Goal: Transaction & Acquisition: Purchase product/service

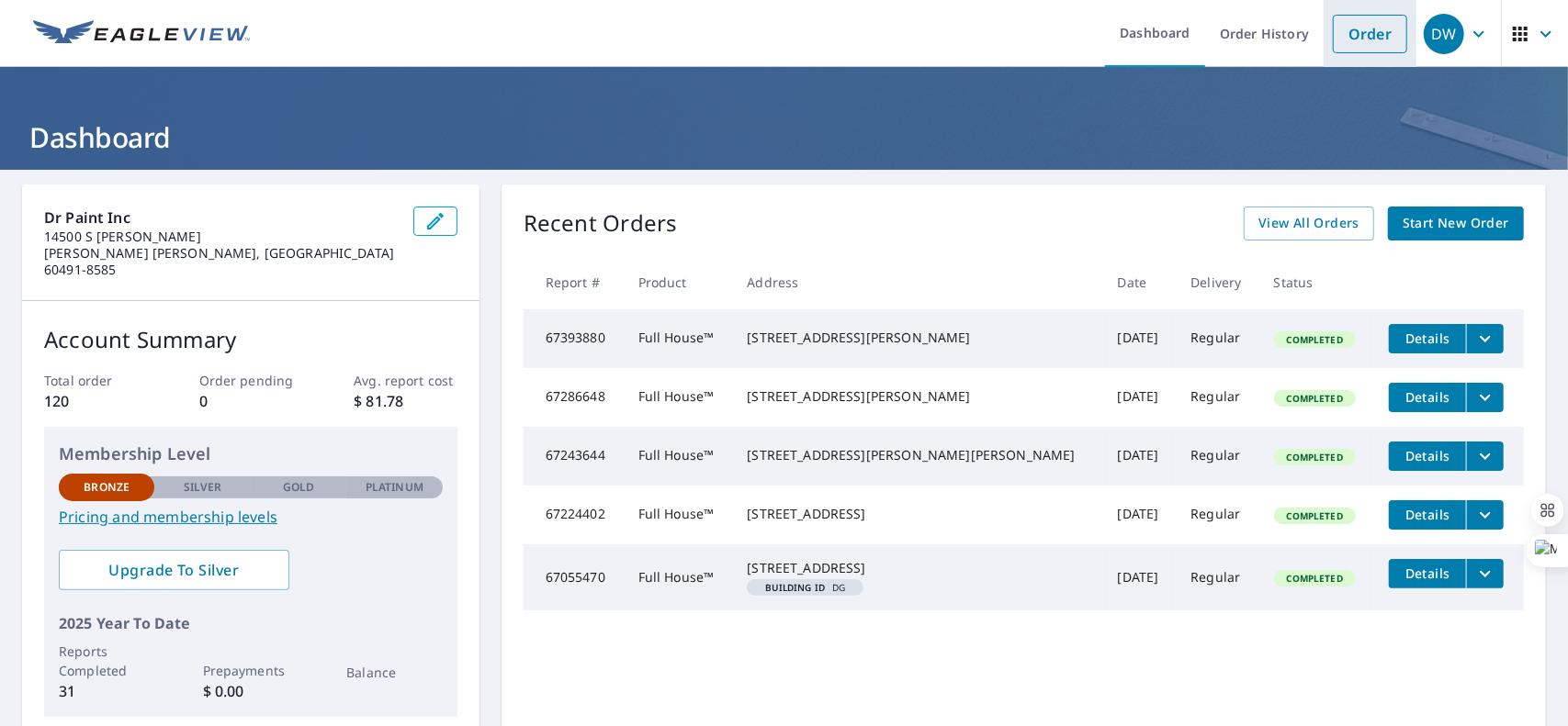
click at [1376, 41] on link "Order" at bounding box center [1369, 34] width 74 height 38
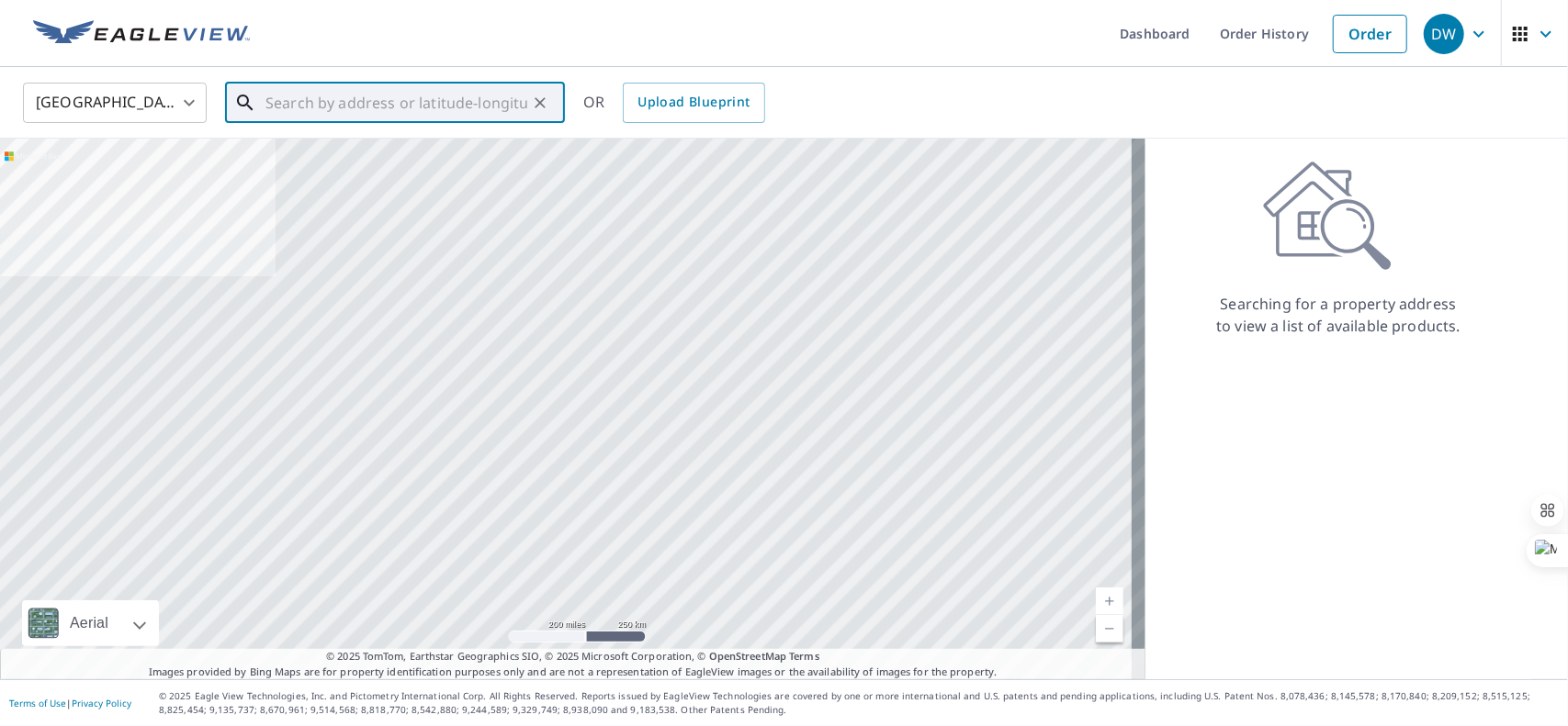
click at [377, 108] on input "text" at bounding box center [396, 102] width 261 height 52
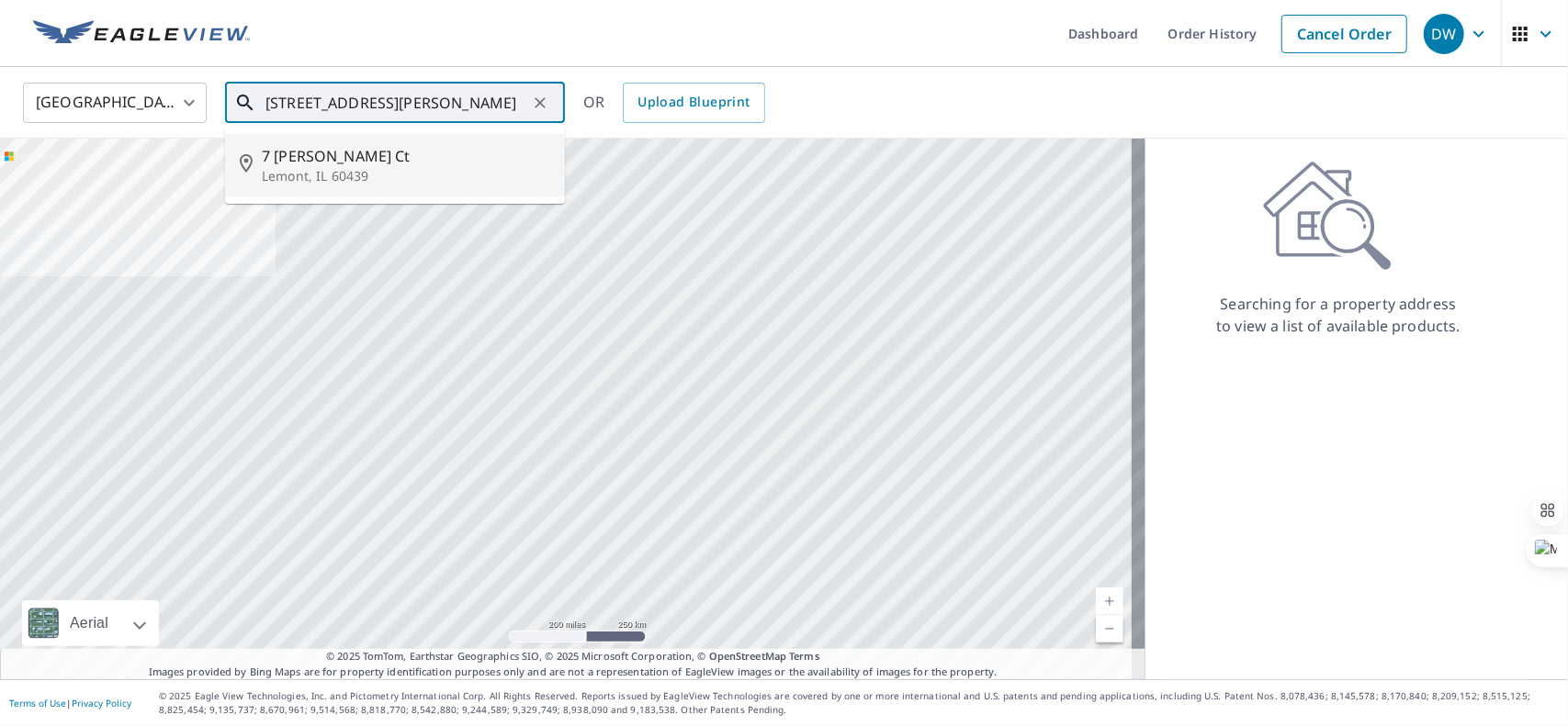
click at [295, 152] on span "7 [PERSON_NAME] Ct" at bounding box center [406, 156] width 289 height 22
type input "[STREET_ADDRESS][PERSON_NAME]"
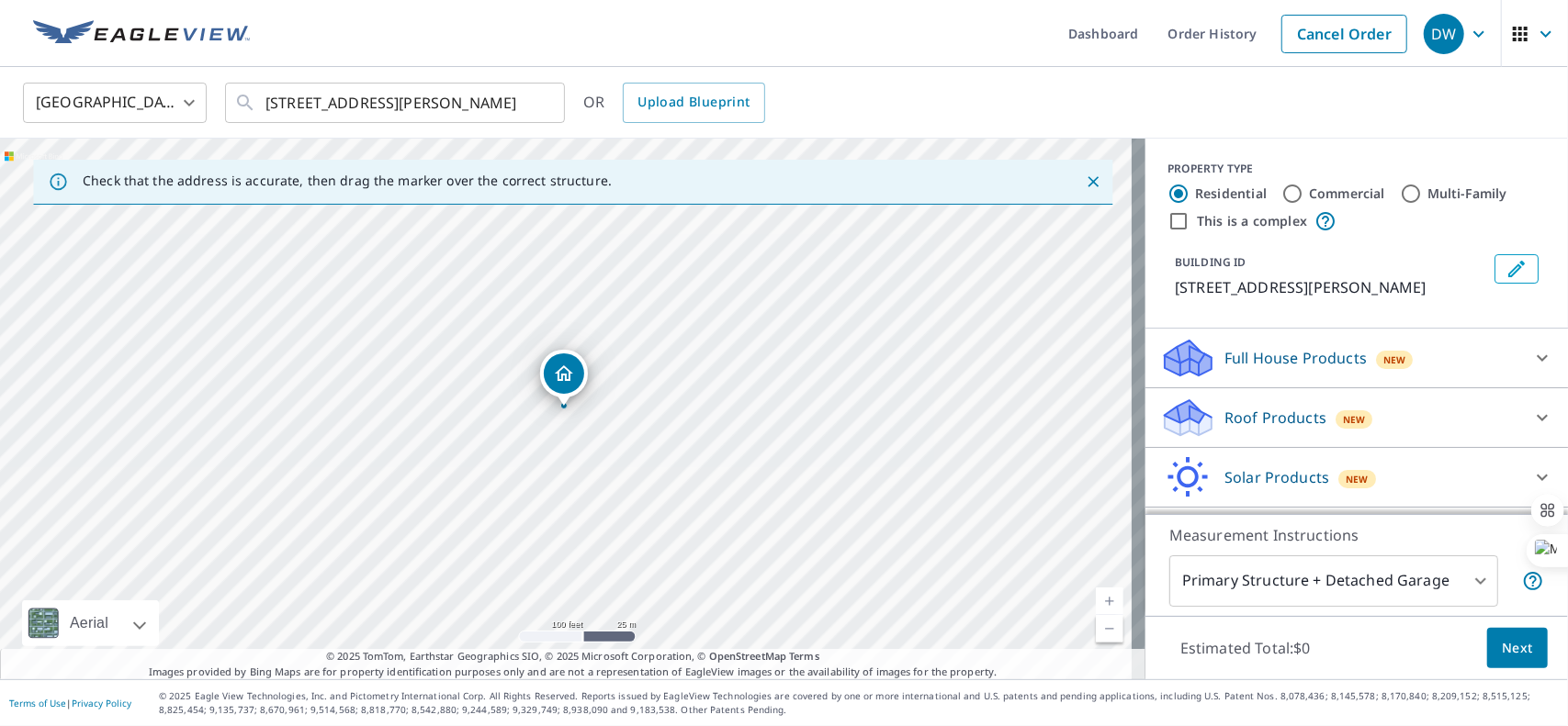
click at [1531, 359] on icon at bounding box center [1542, 358] width 22 height 22
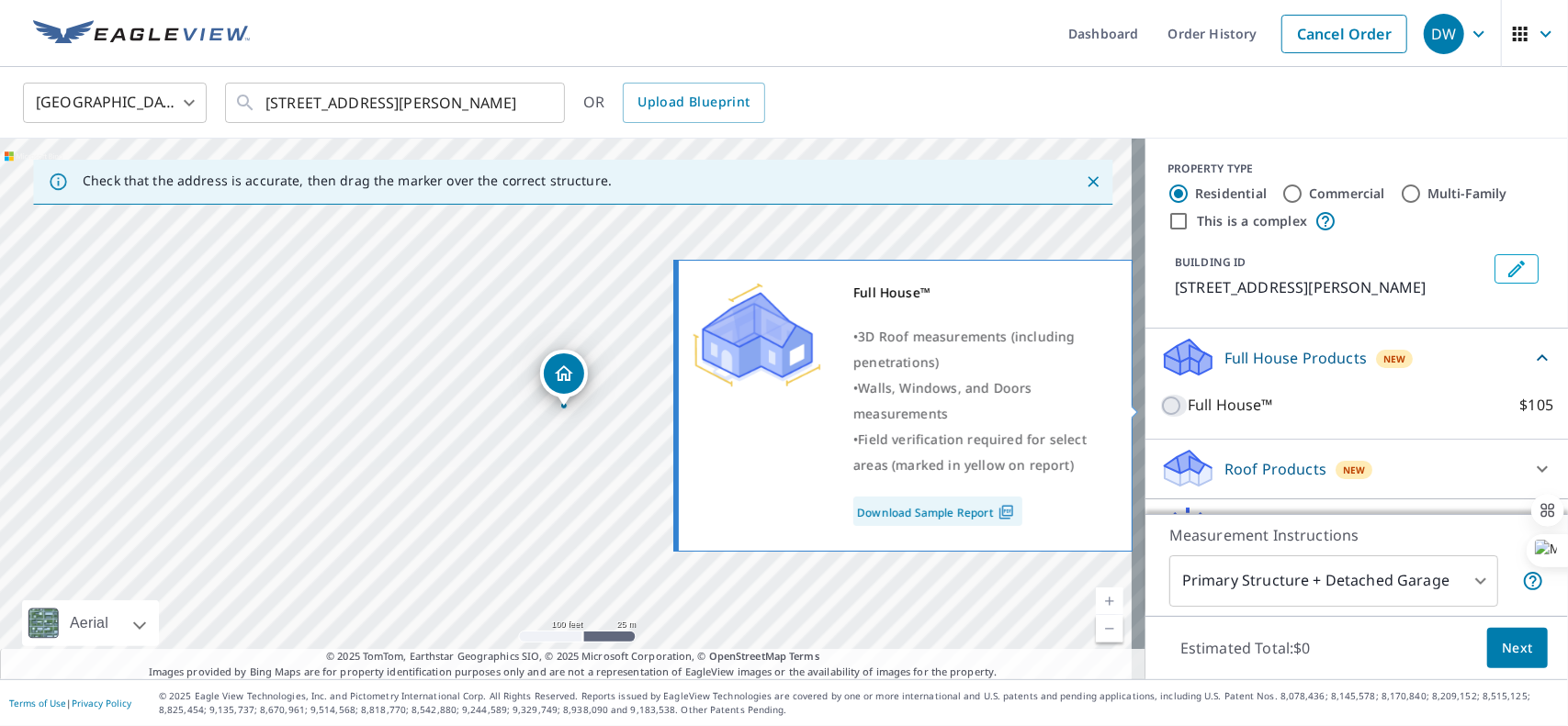
click at [1159, 407] on input "Full House™ $105" at bounding box center [1172, 406] width 27 height 22
checkbox input "true"
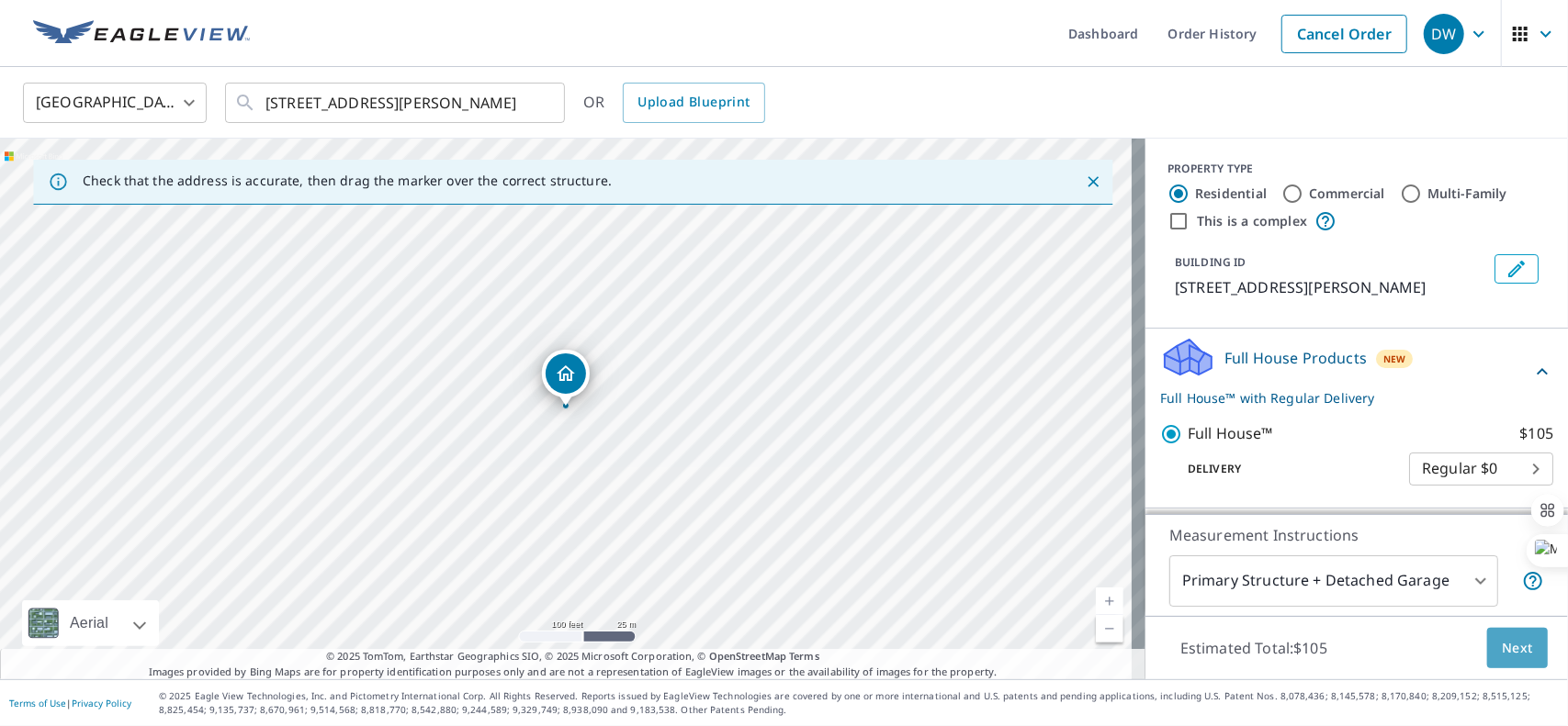
click at [1501, 642] on span "Next" at bounding box center [1516, 648] width 31 height 22
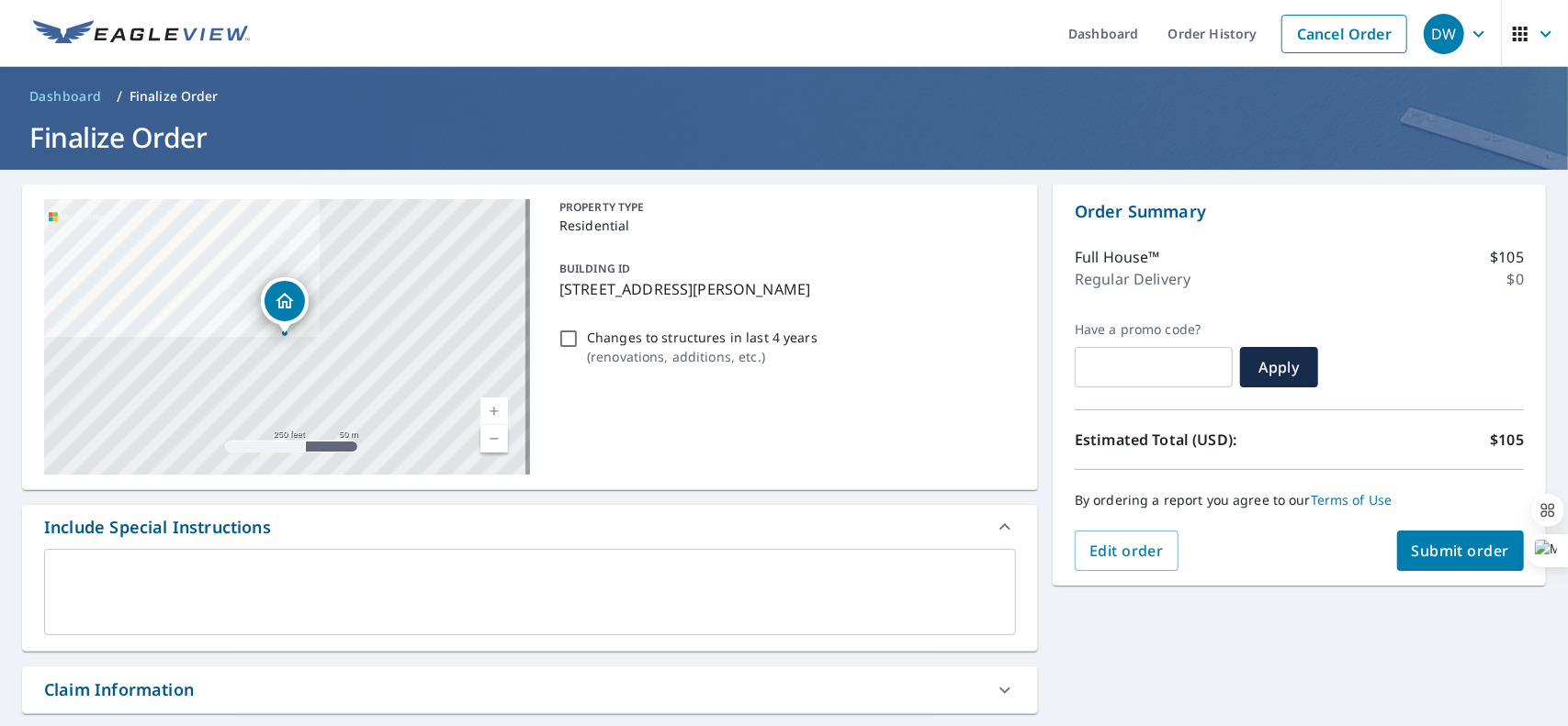
click at [561, 336] on input "Changes to structures in last 4 years ( renovations, additions, etc. )" at bounding box center [569, 339] width 22 height 22
checkbox input "true"
click at [1411, 541] on span "Submit order" at bounding box center [1460, 551] width 98 height 21
